Goal: Task Accomplishment & Management: Use online tool/utility

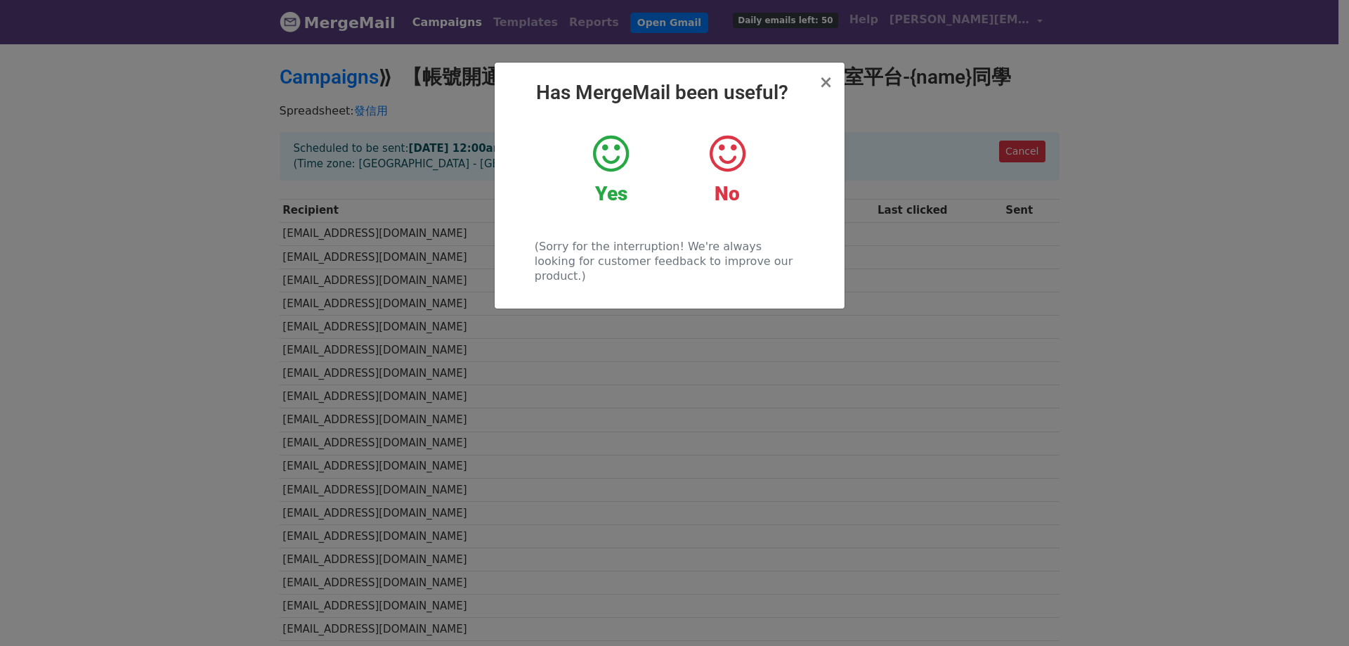
click at [816, 82] on h2 "Has MergeMail been useful?" at bounding box center [669, 93] width 327 height 24
click at [822, 82] on span "×" at bounding box center [826, 82] width 14 height 20
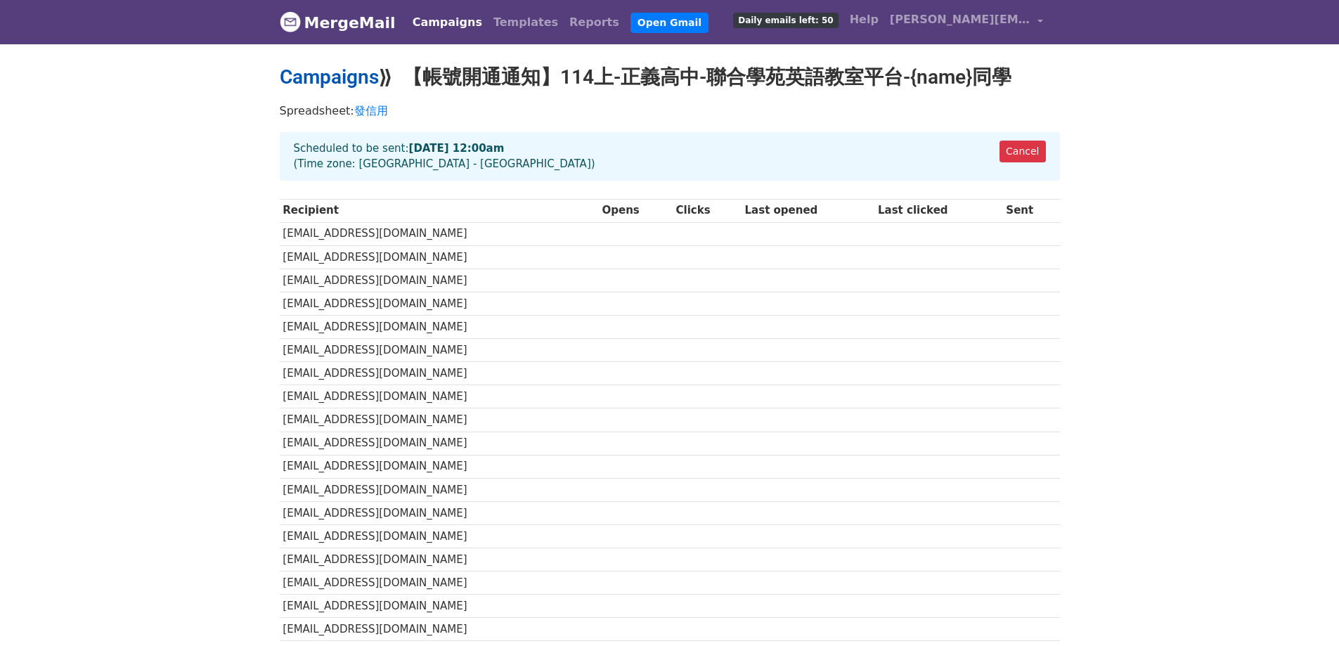
click at [346, 77] on link "Campaigns" at bounding box center [329, 76] width 99 height 23
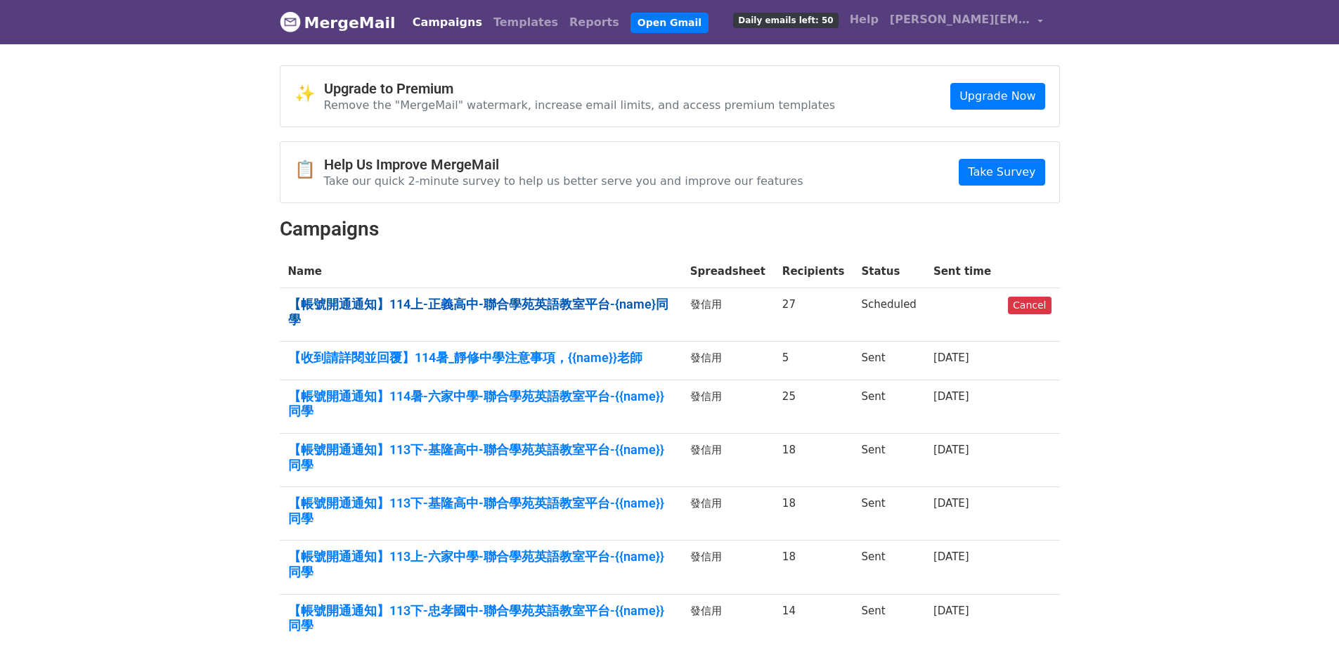
click at [588, 302] on link "【帳號開通通知】114上-正義高中-聯合學苑英語教室平台-{name}同學" at bounding box center [480, 312] width 385 height 30
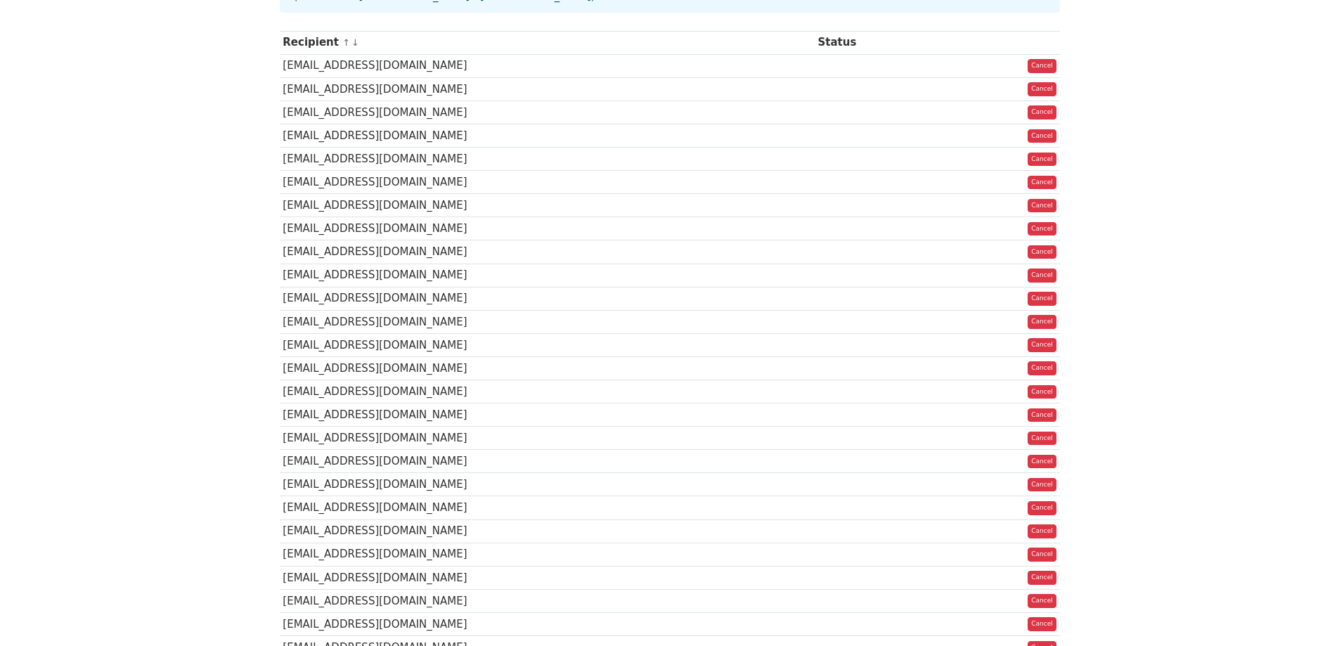
scroll to position [351, 0]
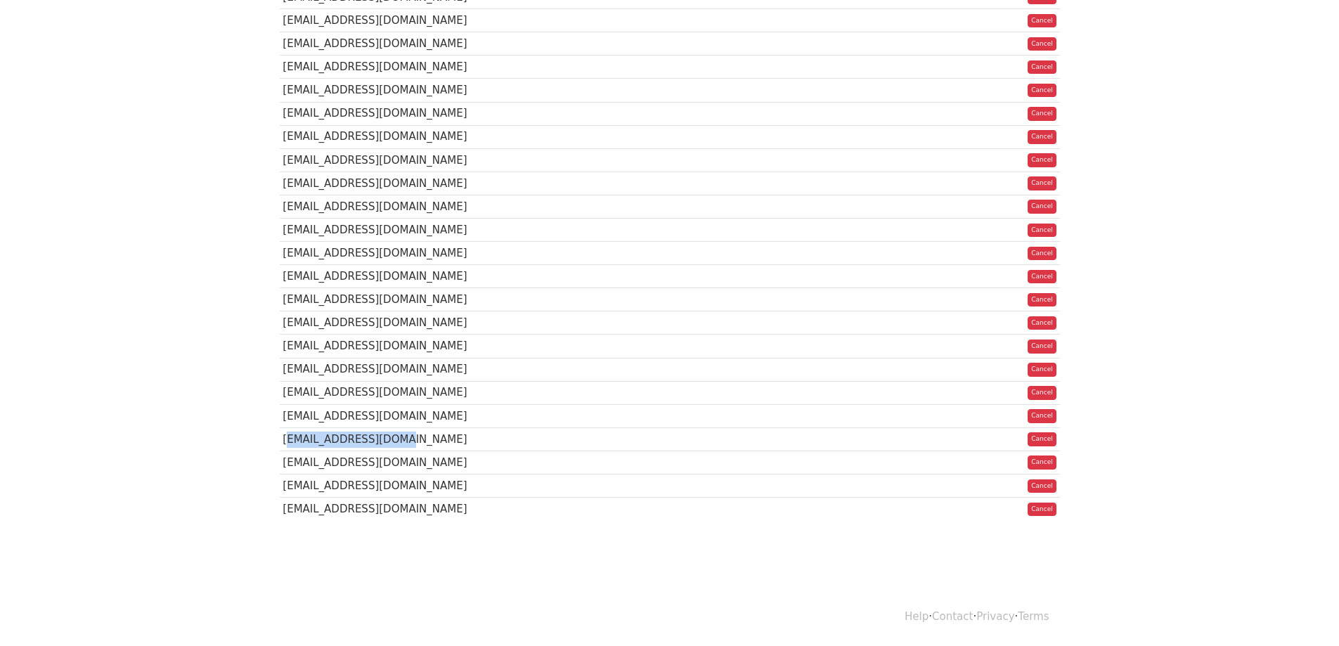
drag, startPoint x: 284, startPoint y: 464, endPoint x: 495, endPoint y: 464, distance: 210.8
click at [495, 450] on td "1420301@cysh.kh.edu" at bounding box center [547, 438] width 535 height 23
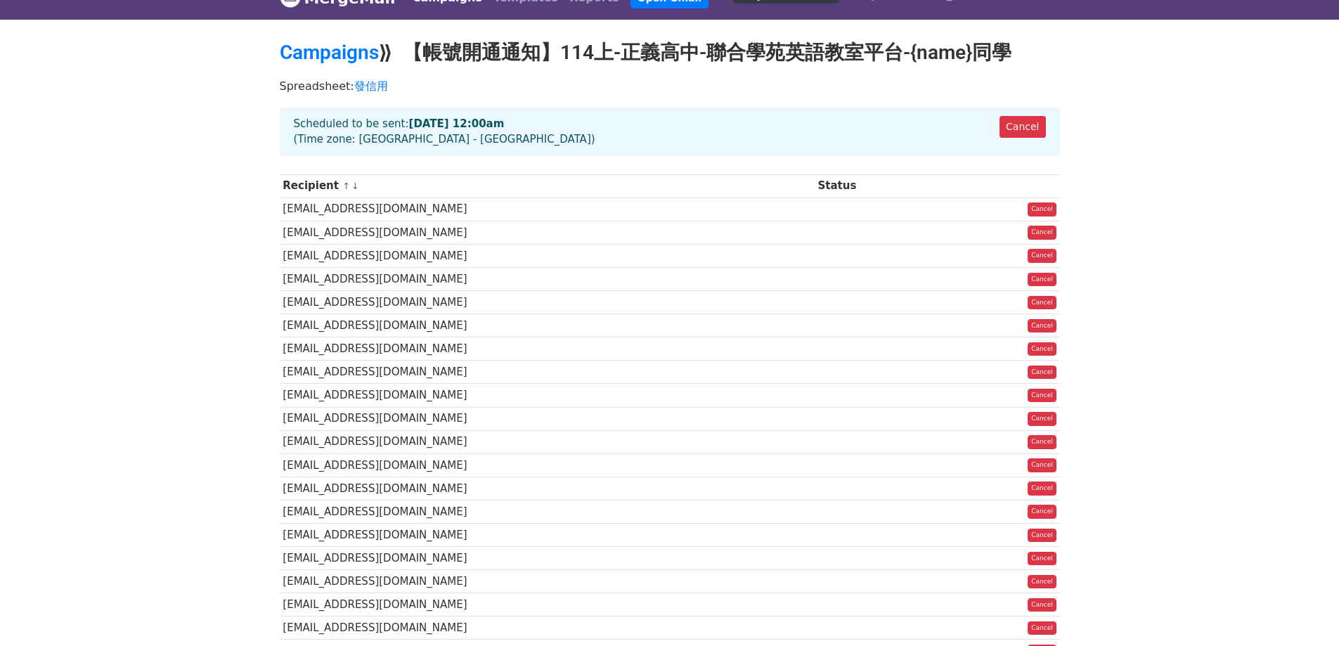
scroll to position [0, 0]
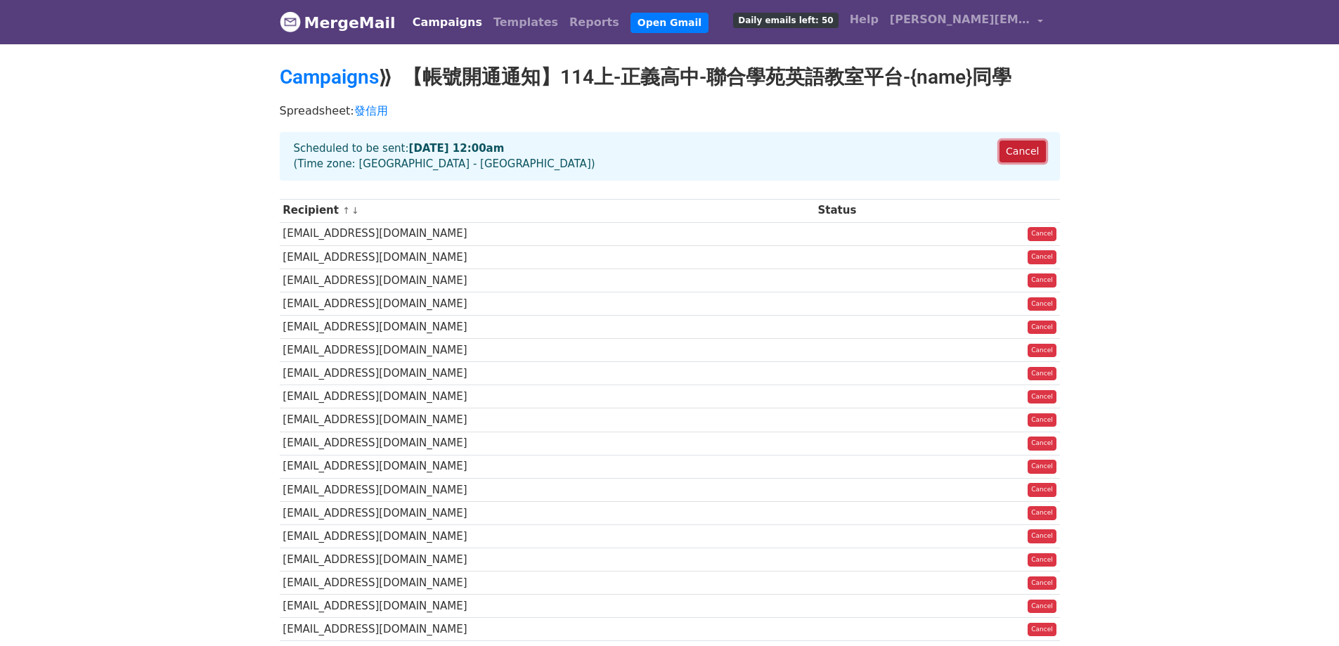
click at [1037, 145] on link "Cancel" at bounding box center [1022, 152] width 46 height 22
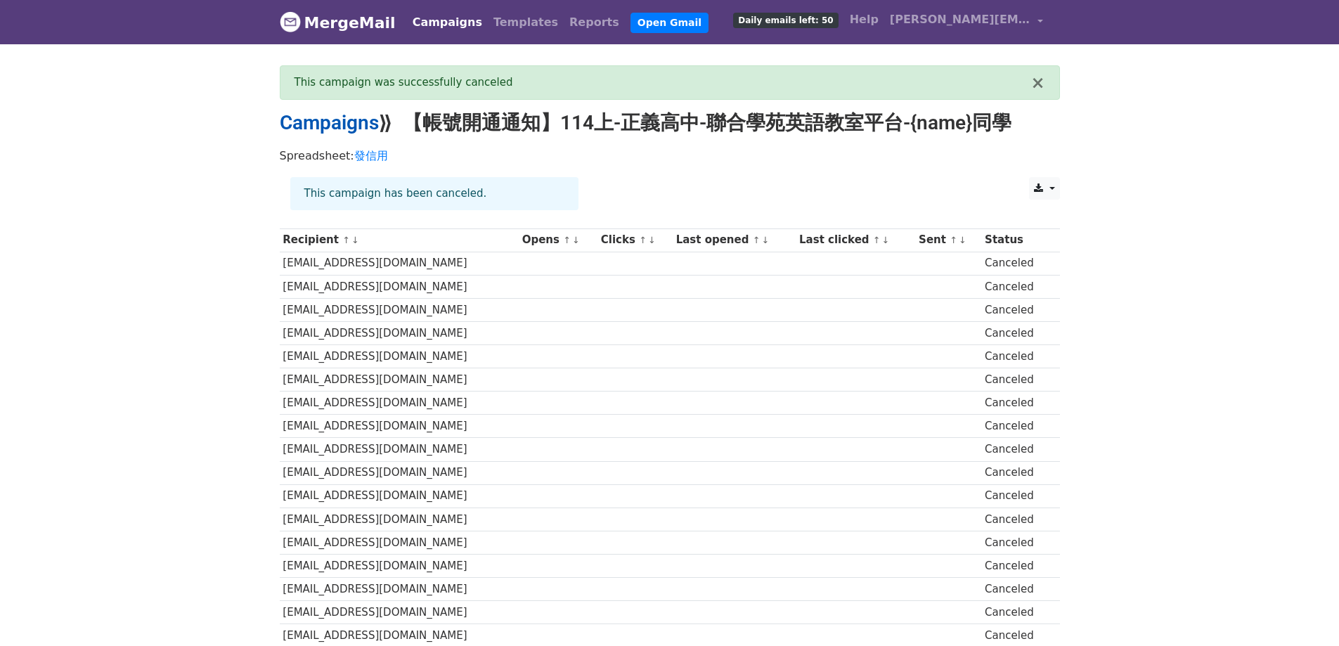
click at [358, 126] on link "Campaigns" at bounding box center [329, 122] width 99 height 23
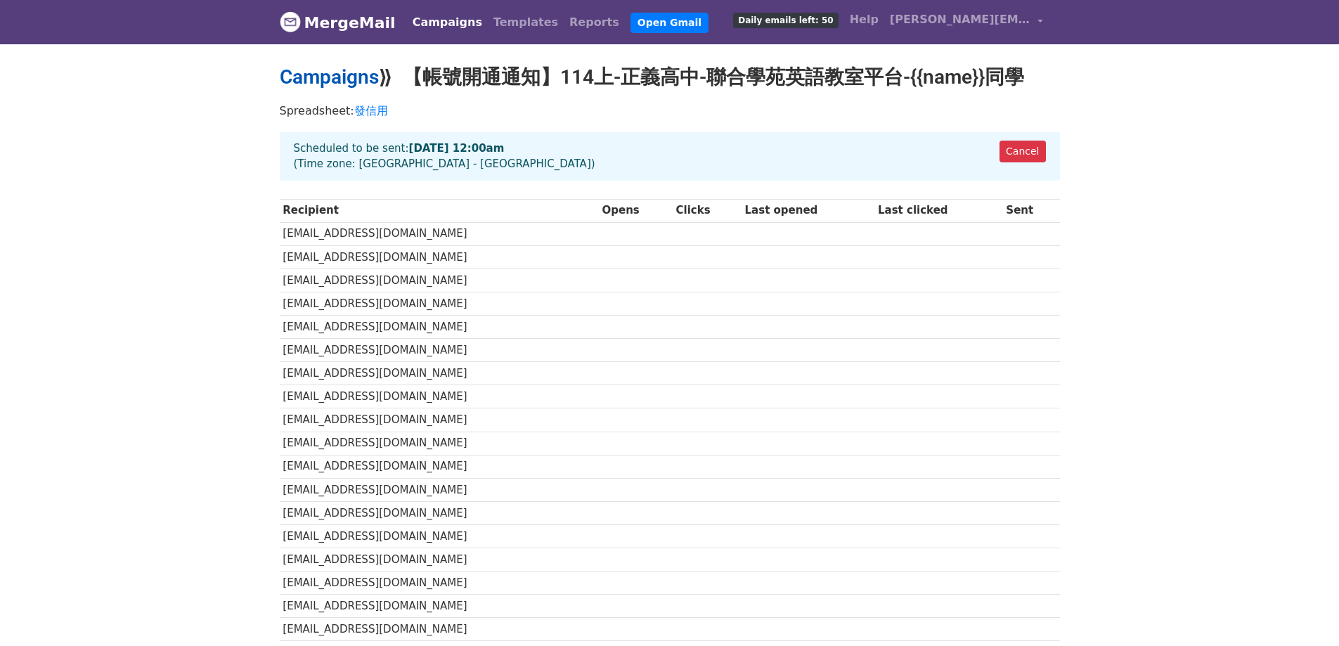
click at [365, 70] on link "Campaigns" at bounding box center [329, 76] width 99 height 23
